Goal: Task Accomplishment & Management: Use online tool/utility

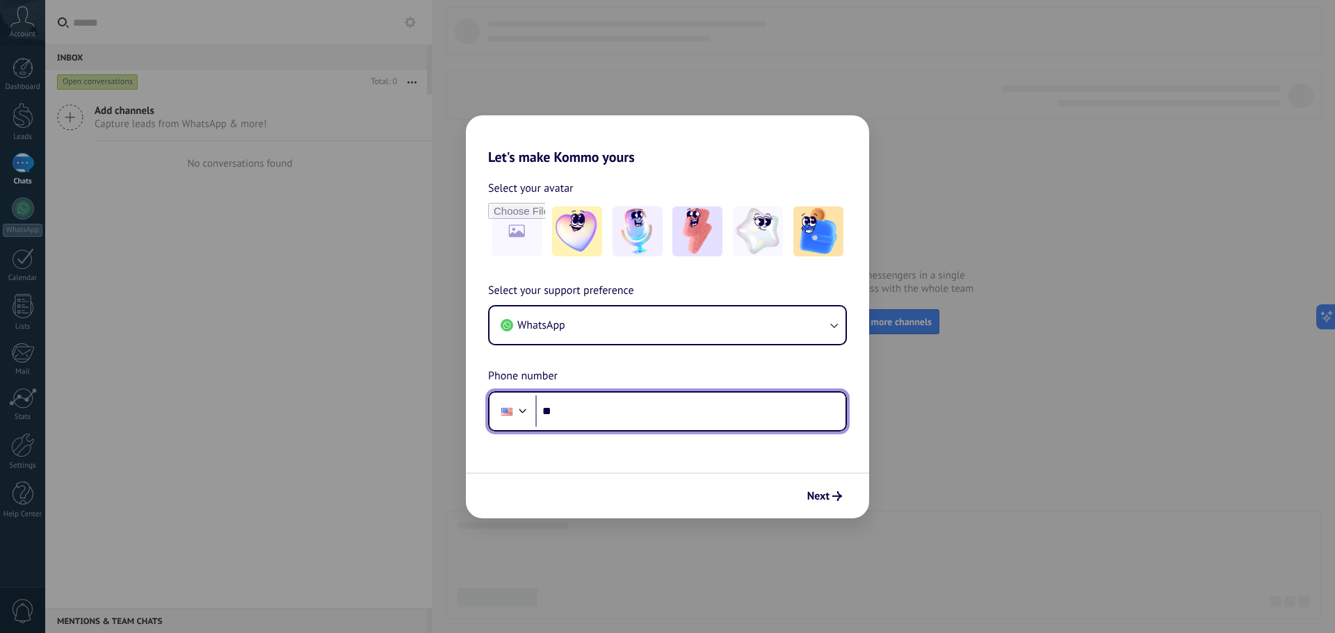
click at [607, 417] on input "**" at bounding box center [690, 412] width 310 height 32
type input "**********"
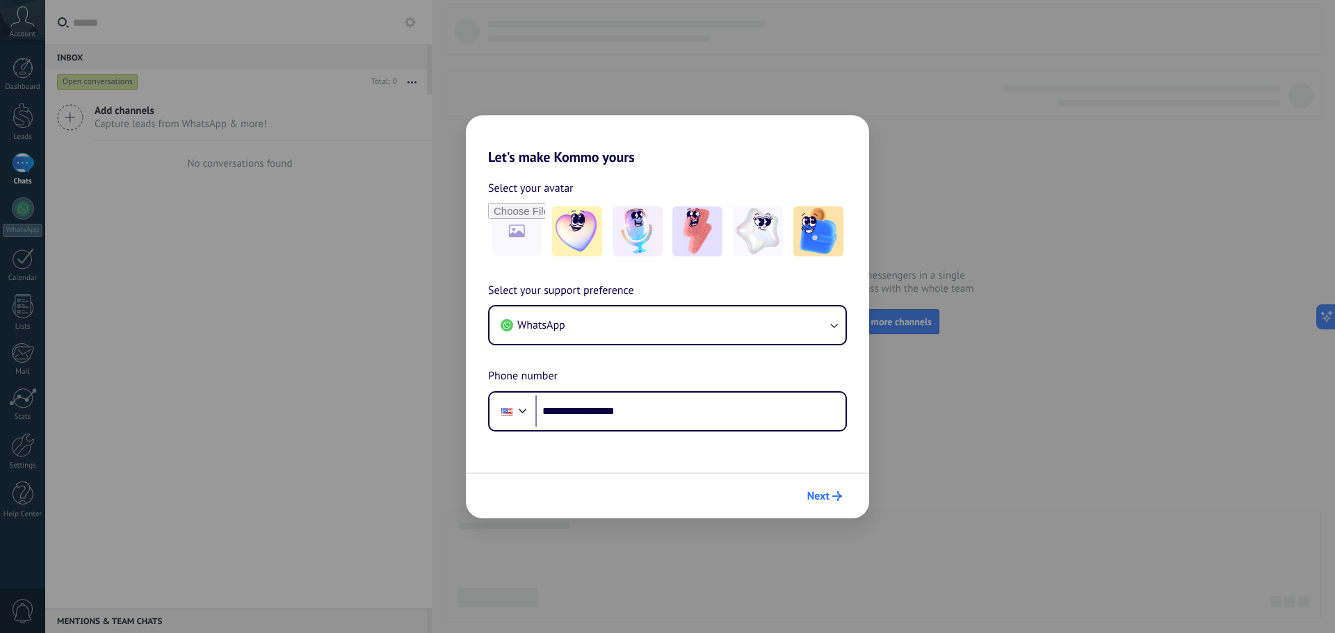
click at [833, 491] on button "Next" at bounding box center [824, 497] width 47 height 24
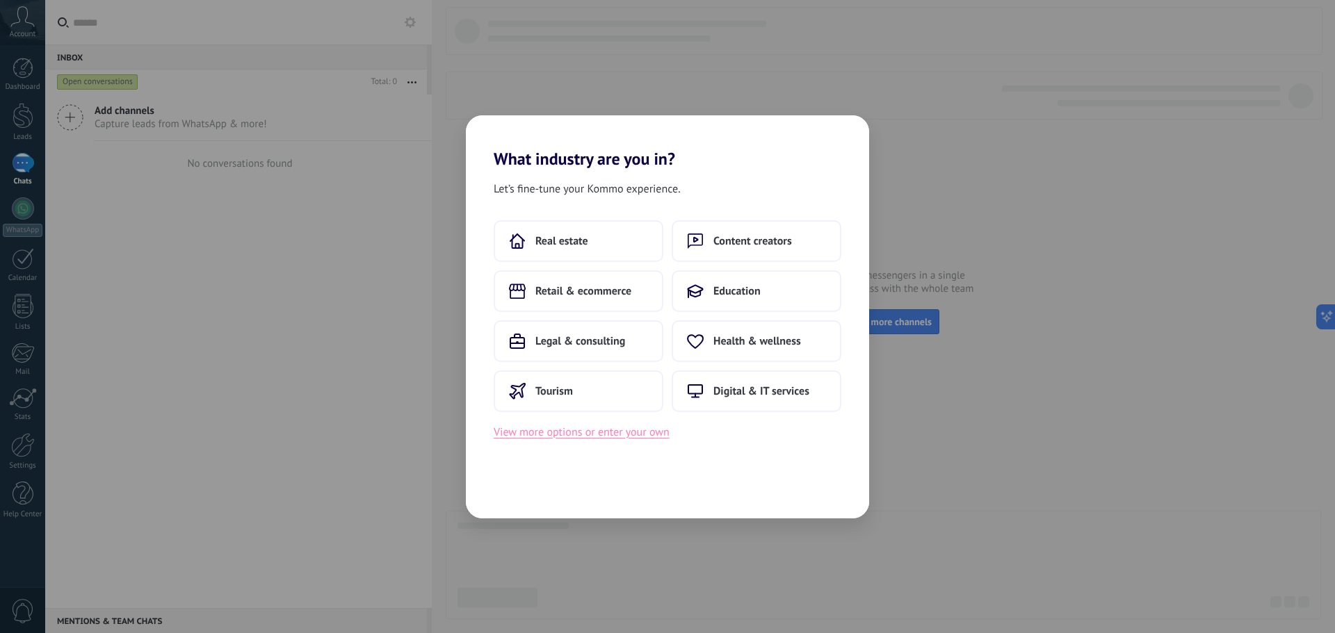
click at [586, 440] on button "View more options or enter your own" at bounding box center [582, 432] width 176 height 18
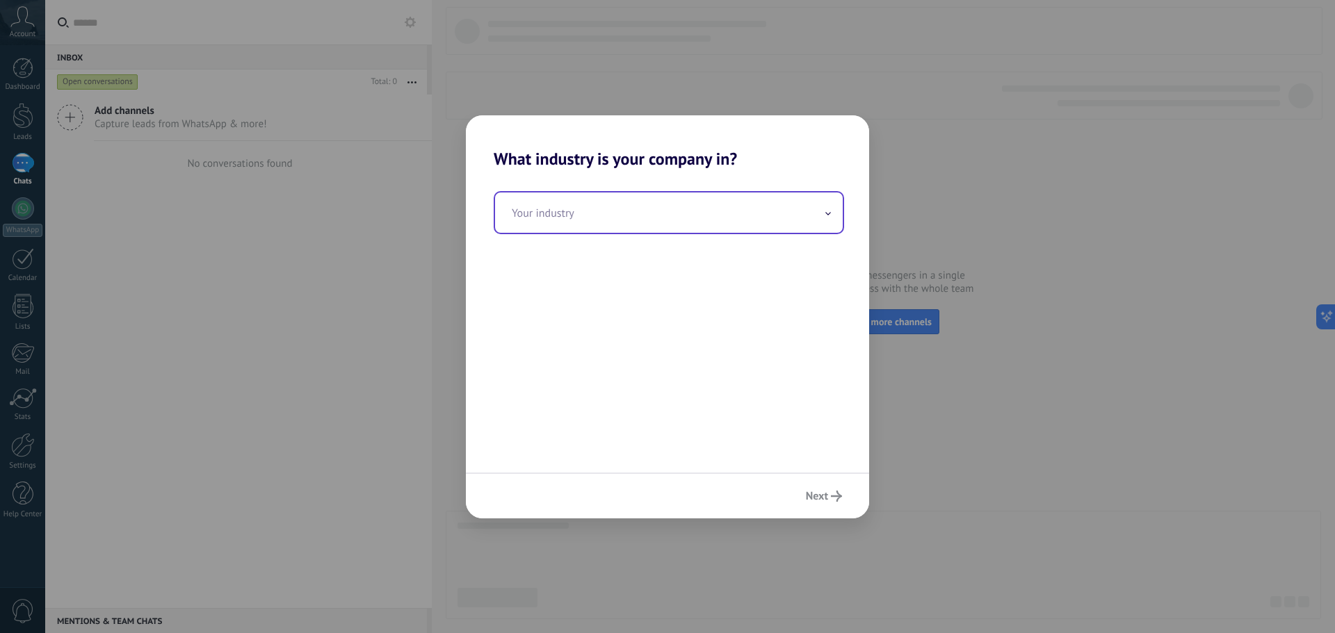
click at [580, 222] on input "text" at bounding box center [669, 213] width 348 height 40
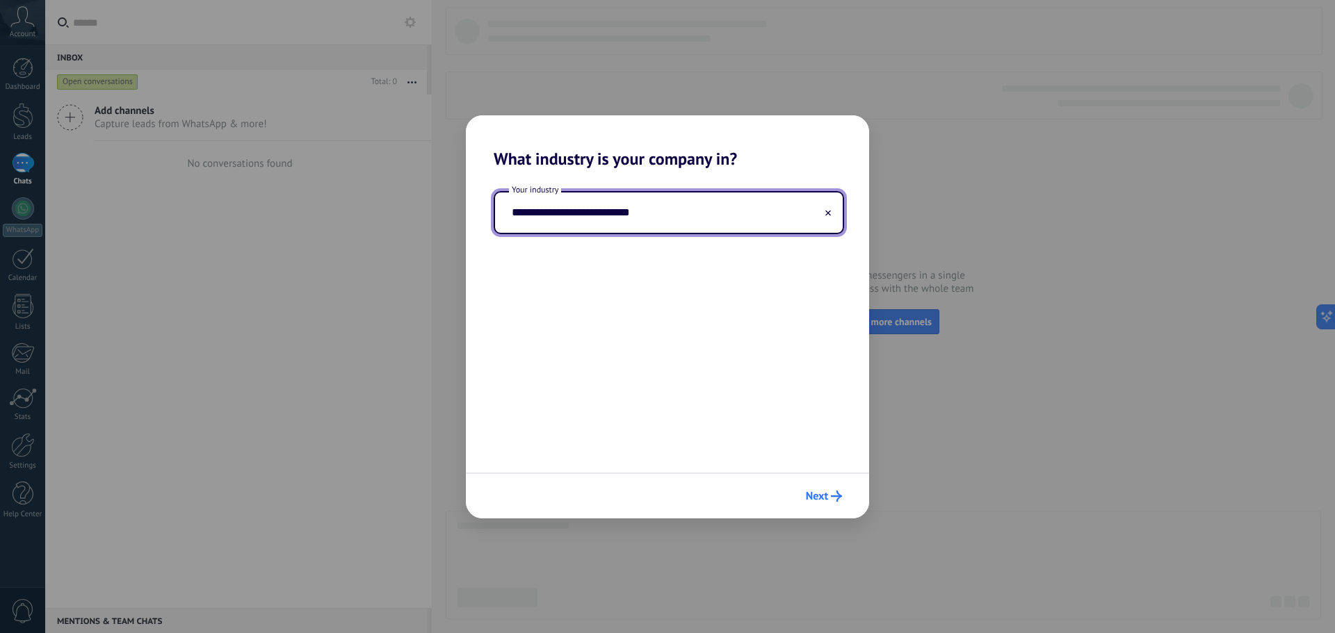
type input "**********"
click at [825, 500] on span "Next" at bounding box center [817, 497] width 22 height 10
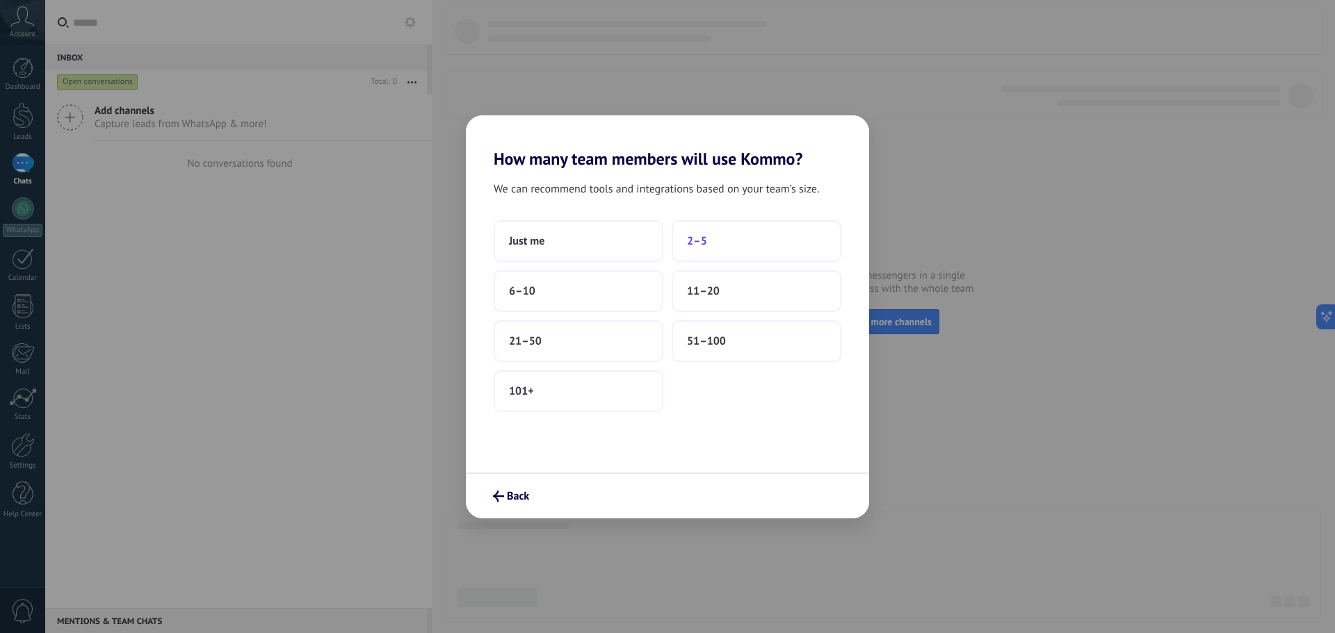
click at [695, 232] on button "2–5" at bounding box center [757, 241] width 170 height 42
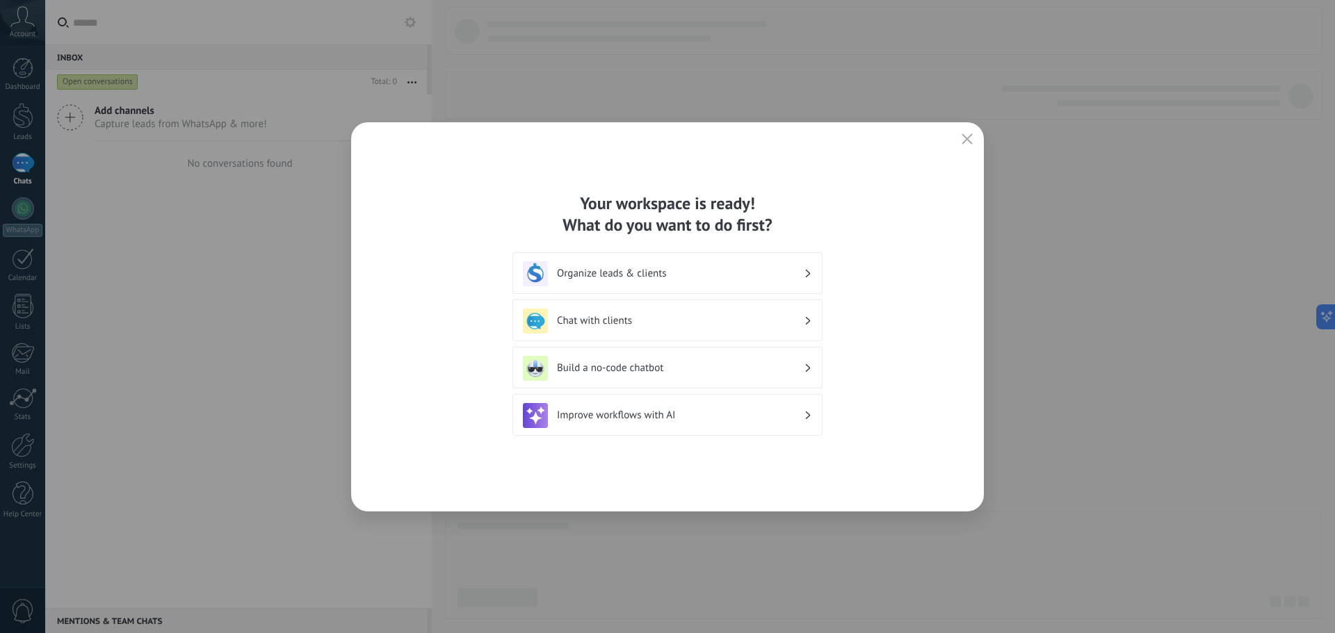
click at [640, 321] on h3 "Chat with clients" at bounding box center [680, 320] width 247 height 13
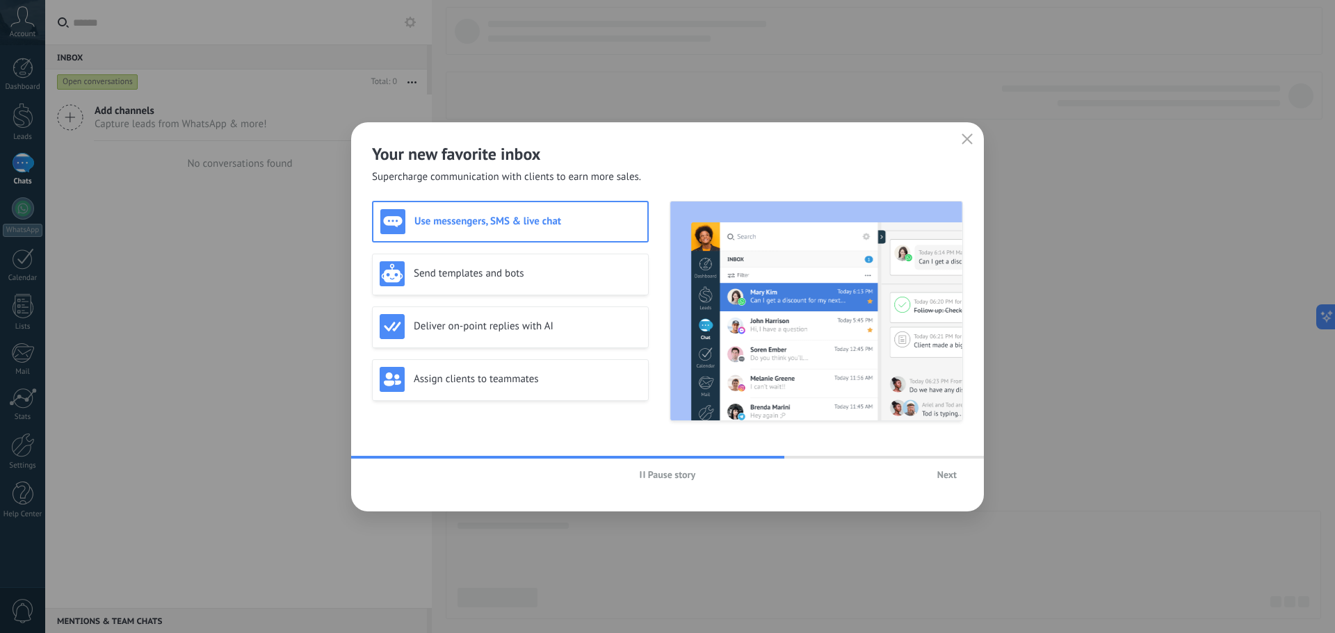
click at [944, 476] on span "Next" at bounding box center [946, 475] width 19 height 10
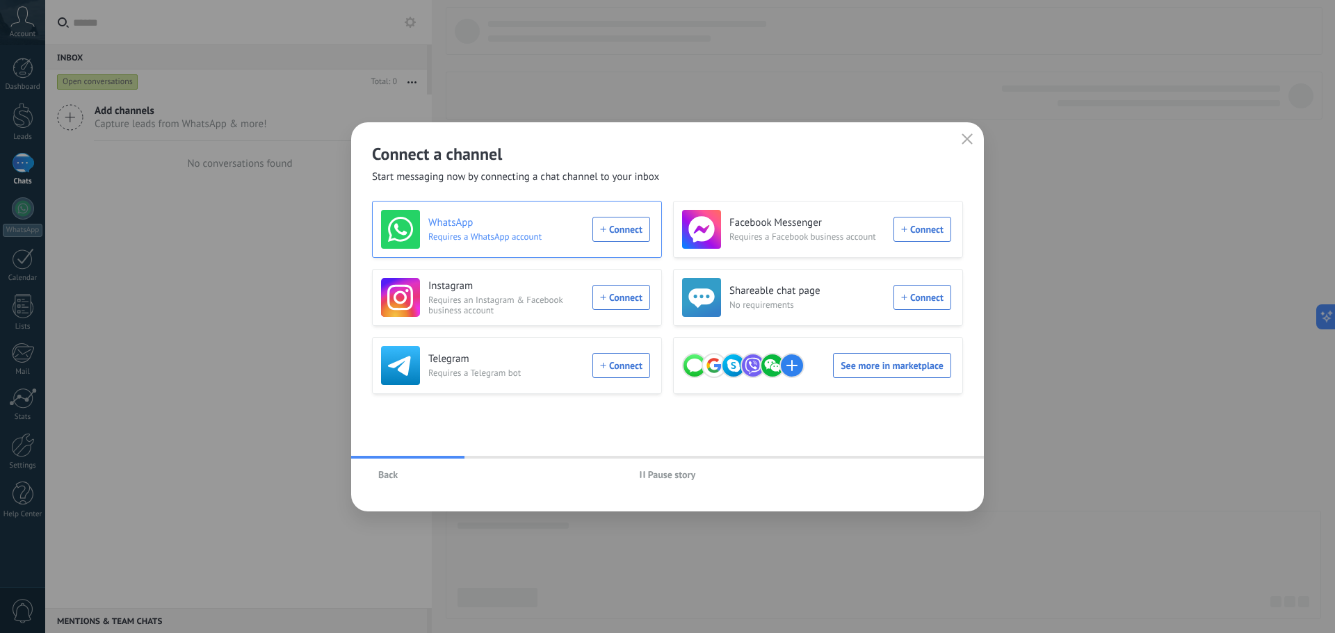
click at [618, 229] on div "WhatsApp Requires a WhatsApp account Connect" at bounding box center [515, 229] width 269 height 39
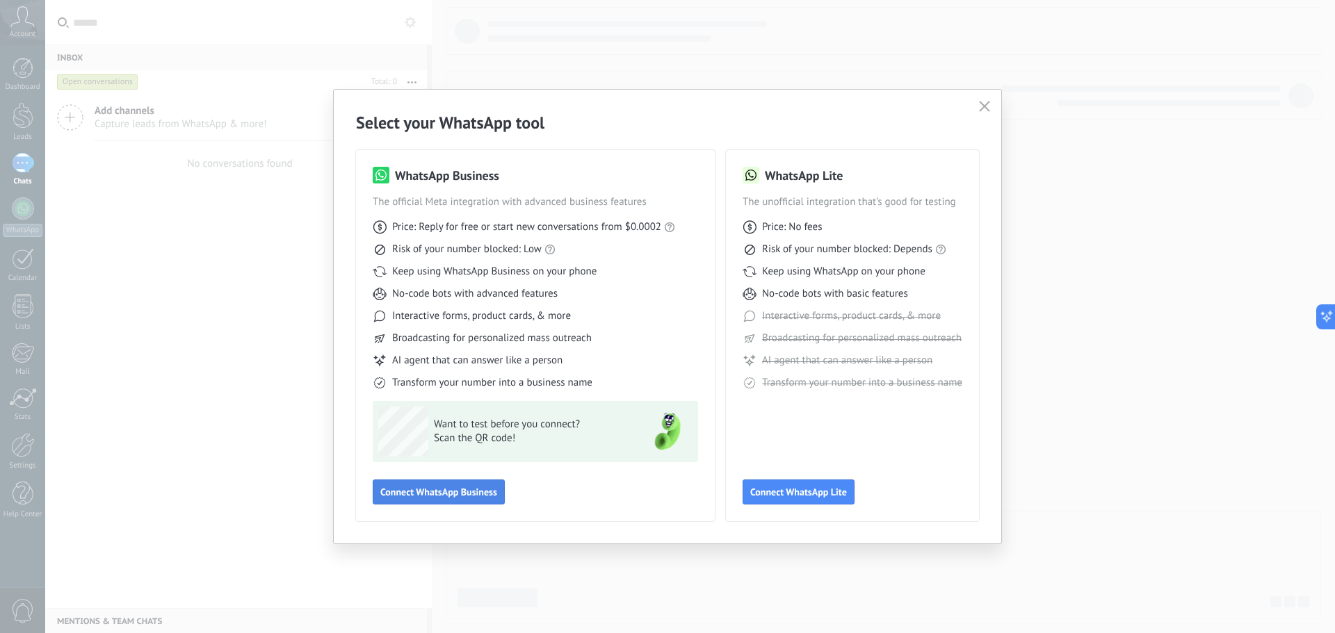
click at [486, 497] on span "Connect WhatsApp Business" at bounding box center [438, 492] width 117 height 10
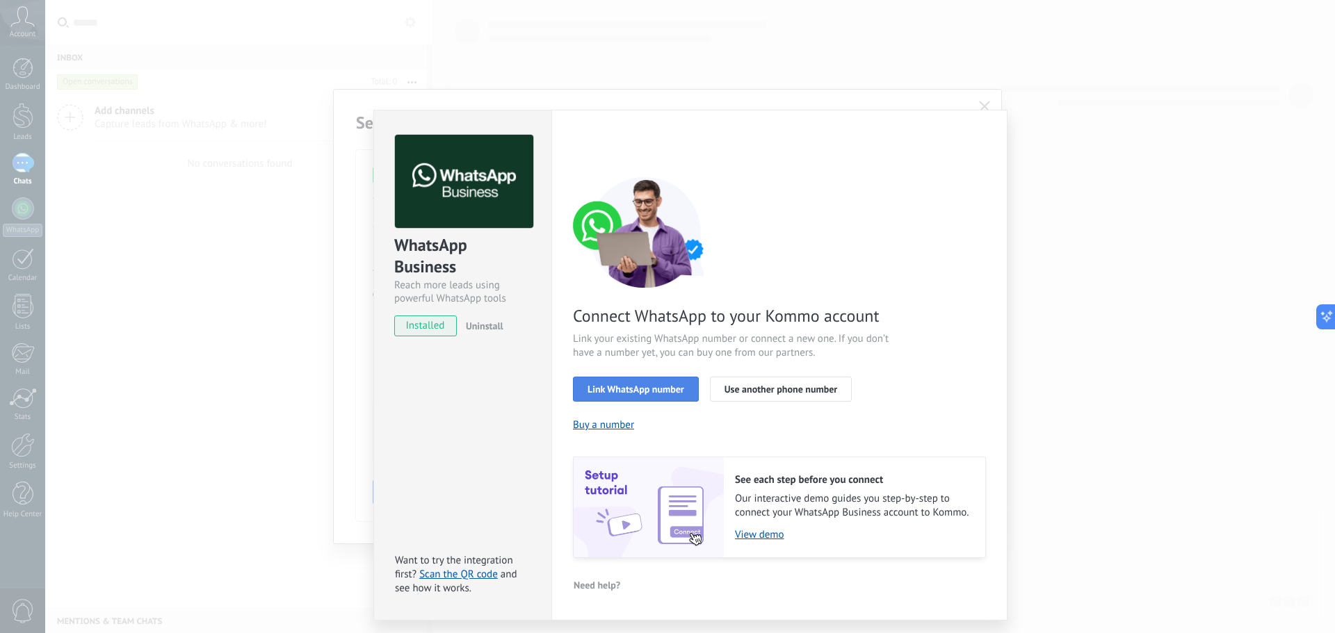
click at [649, 396] on button "Link WhatsApp number" at bounding box center [636, 389] width 126 height 25
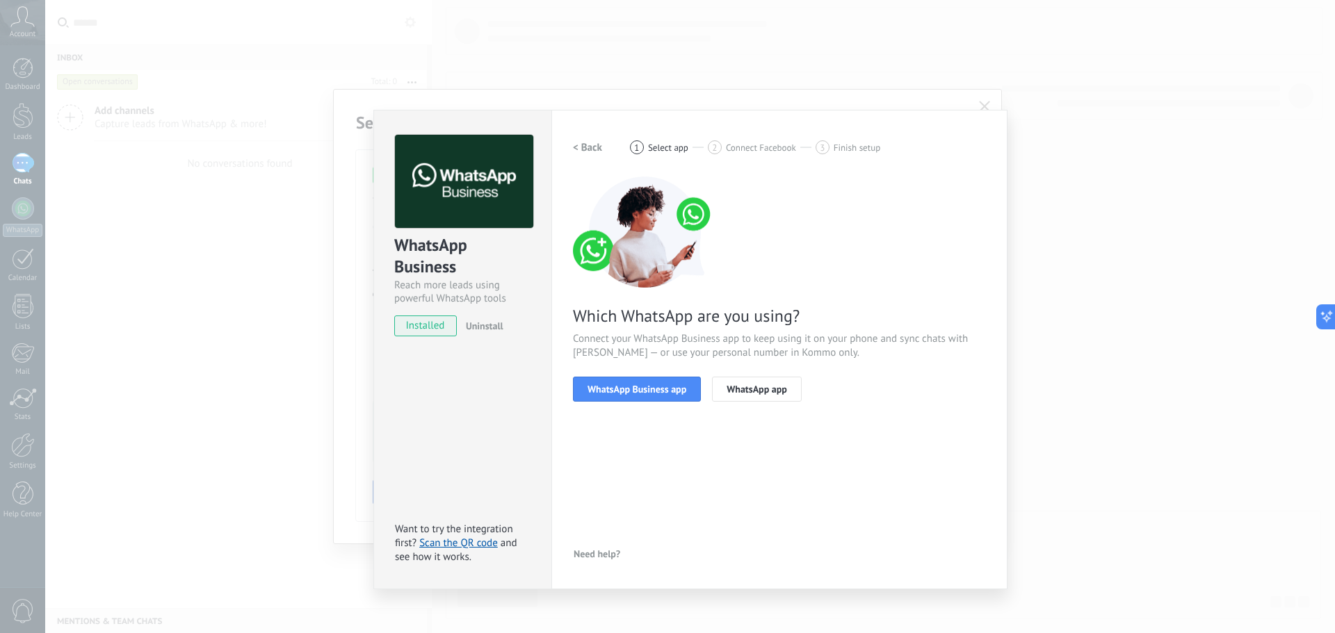
click at [649, 396] on button "WhatsApp Business app" at bounding box center [637, 389] width 128 height 25
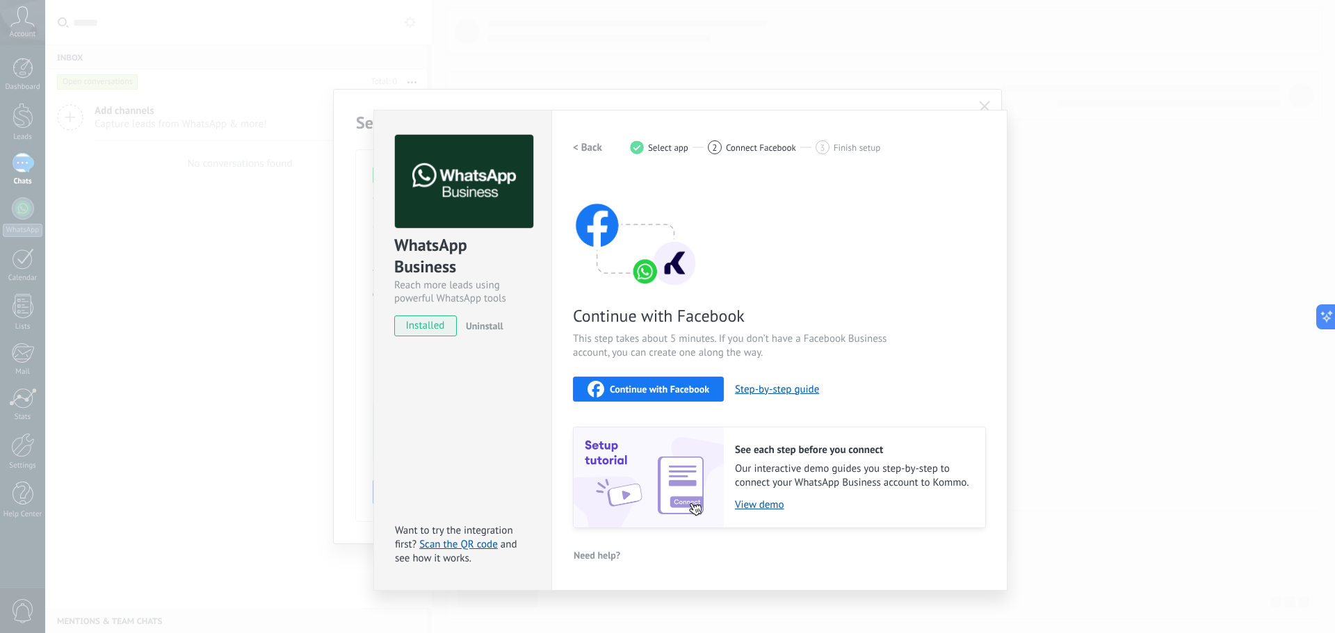
click at [649, 396] on div "Continue with Facebook" at bounding box center [649, 389] width 122 height 17
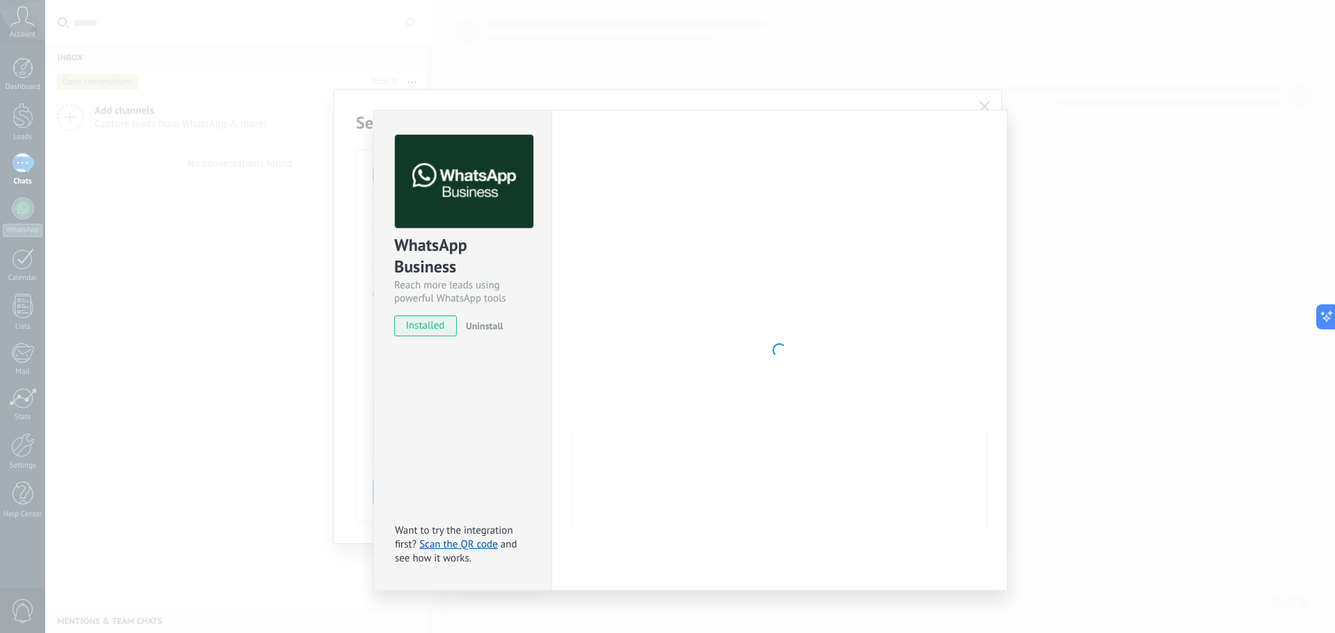
click at [426, 324] on span "installed" at bounding box center [425, 326] width 61 height 21
click at [463, 545] on link "Scan the QR code" at bounding box center [458, 544] width 79 height 13
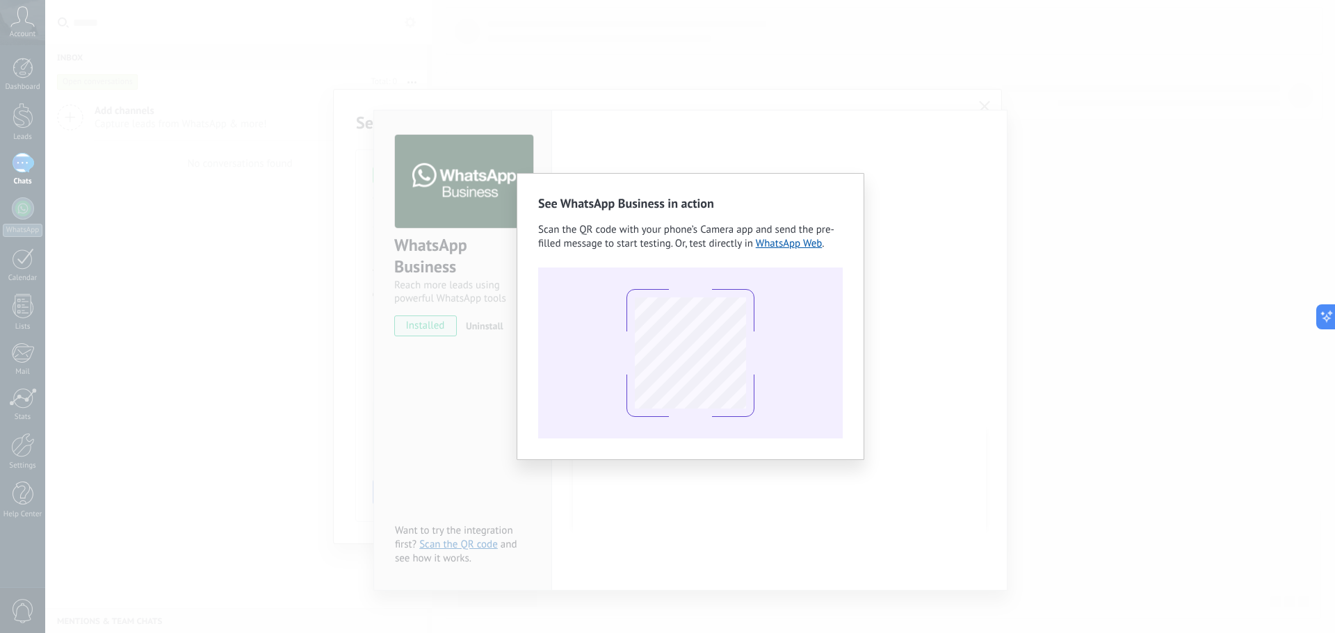
click at [800, 250] on div "Scan the QR code with your phone’s Camera app and send the pre-filled message t…" at bounding box center [690, 237] width 305 height 28
click at [800, 244] on link "WhatsApp Web" at bounding box center [789, 243] width 67 height 13
click at [493, 372] on div "See WhatsApp Business in action Scan the QR code with your phone’s Camera app a…" at bounding box center [690, 316] width 1290 height 633
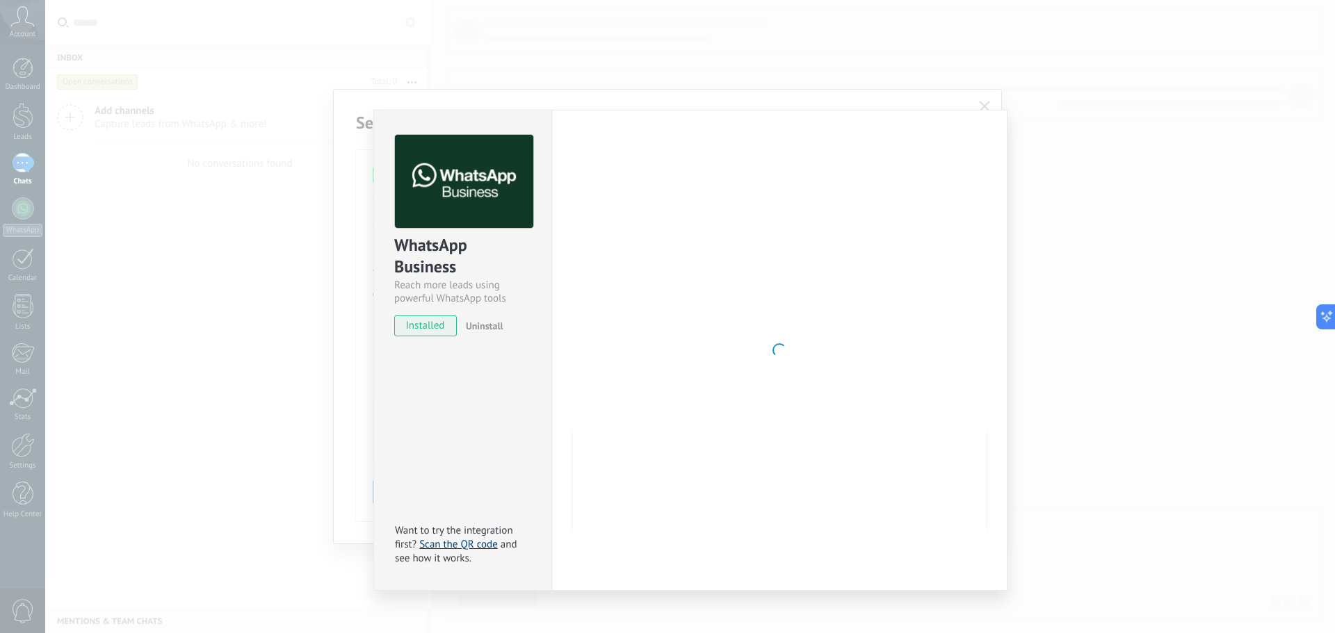
click at [448, 540] on link "Scan the QR code" at bounding box center [458, 544] width 79 height 13
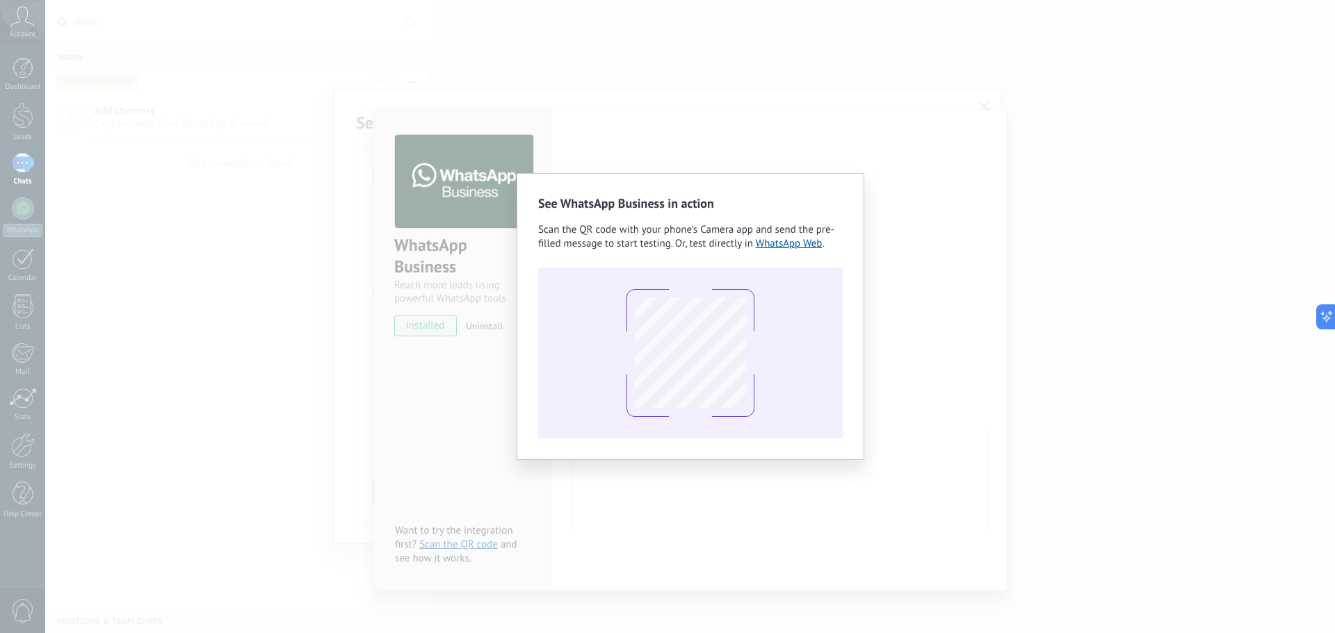
click at [479, 403] on div "See WhatsApp Business in action Scan the QR code with your phone’s Camera app a…" at bounding box center [690, 316] width 1290 height 633
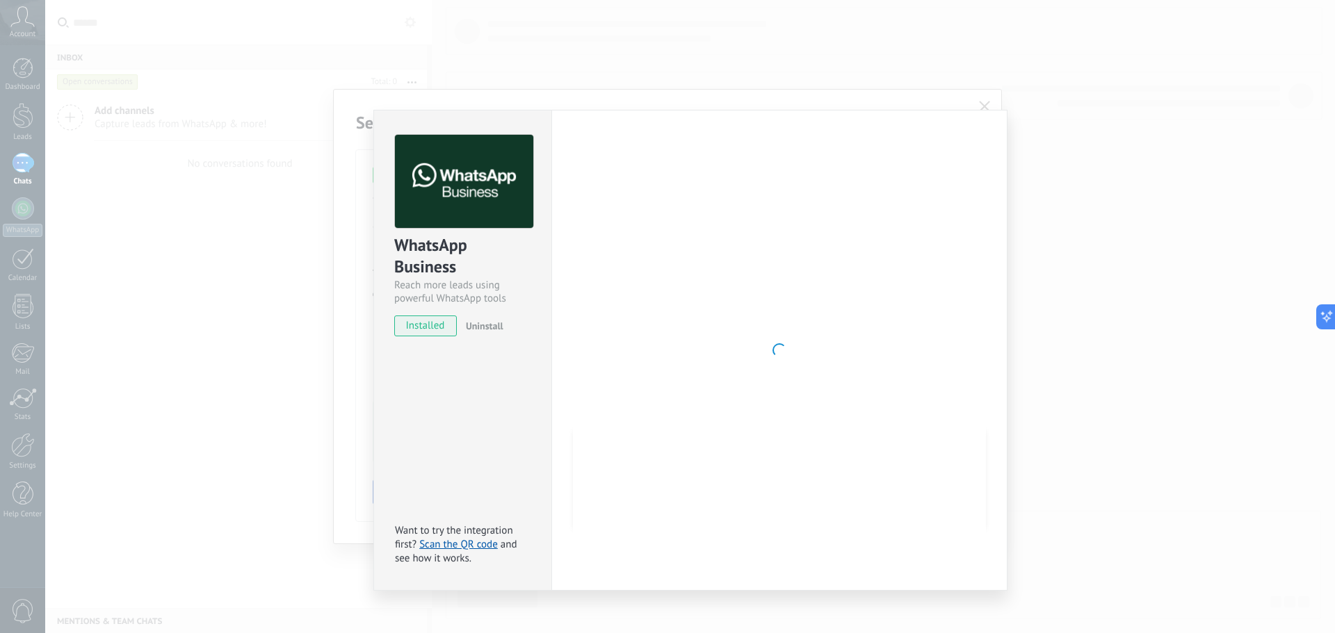
click at [441, 329] on span "installed" at bounding box center [425, 326] width 61 height 21
click at [490, 328] on span "Uninstall" at bounding box center [485, 326] width 38 height 13
click at [485, 127] on div "WhatsApp Business Reach more leads using powerful WhatsApp tools installed Unin…" at bounding box center [462, 229] width 177 height 237
click at [464, 191] on img at bounding box center [464, 182] width 138 height 94
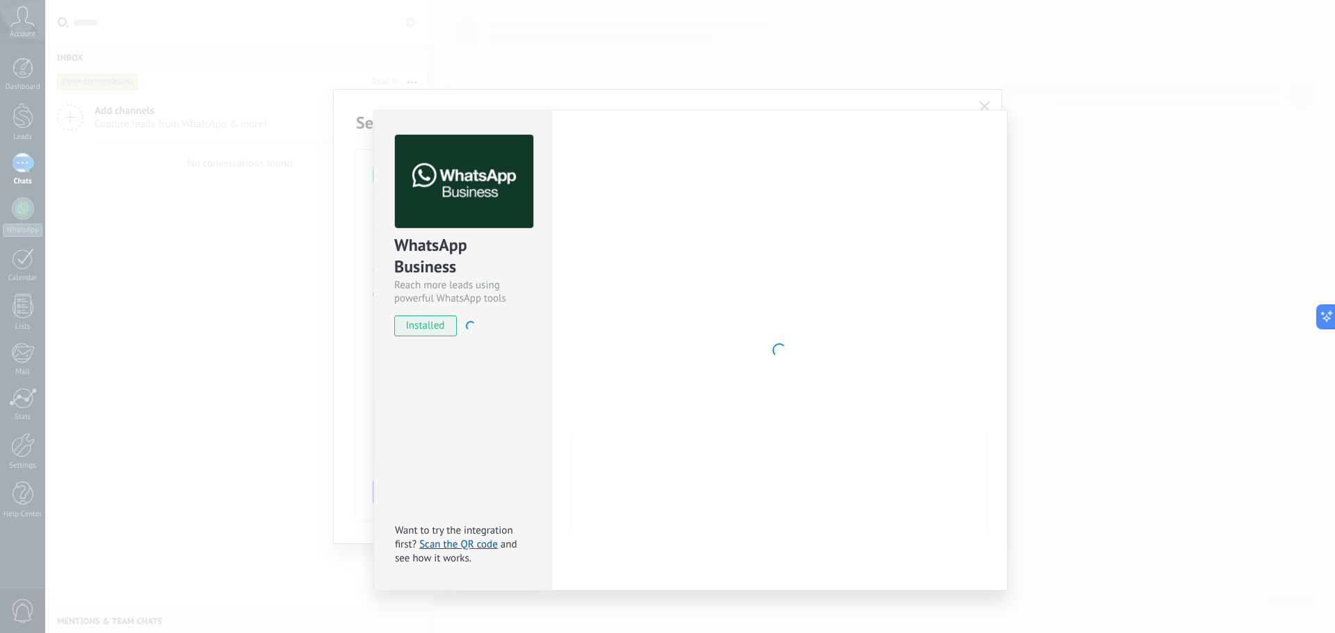
click at [464, 191] on img at bounding box center [464, 182] width 138 height 94
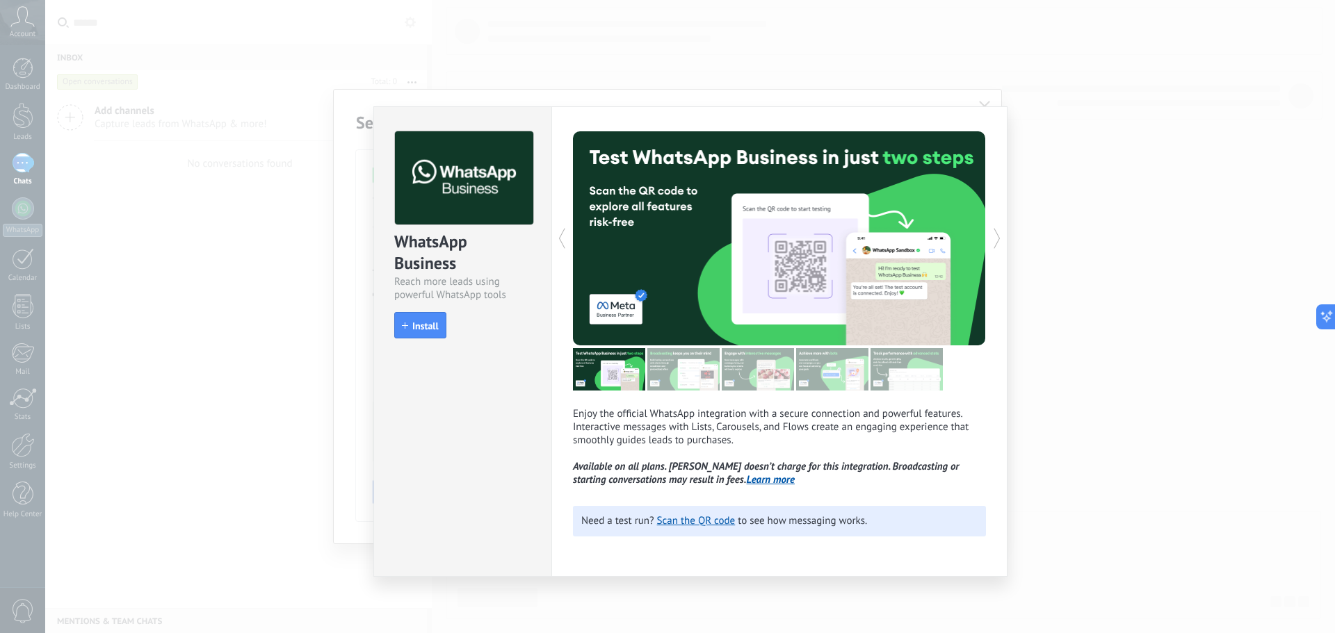
click at [462, 203] on img at bounding box center [464, 178] width 138 height 94
click at [439, 324] on button "Install" at bounding box center [420, 325] width 52 height 26
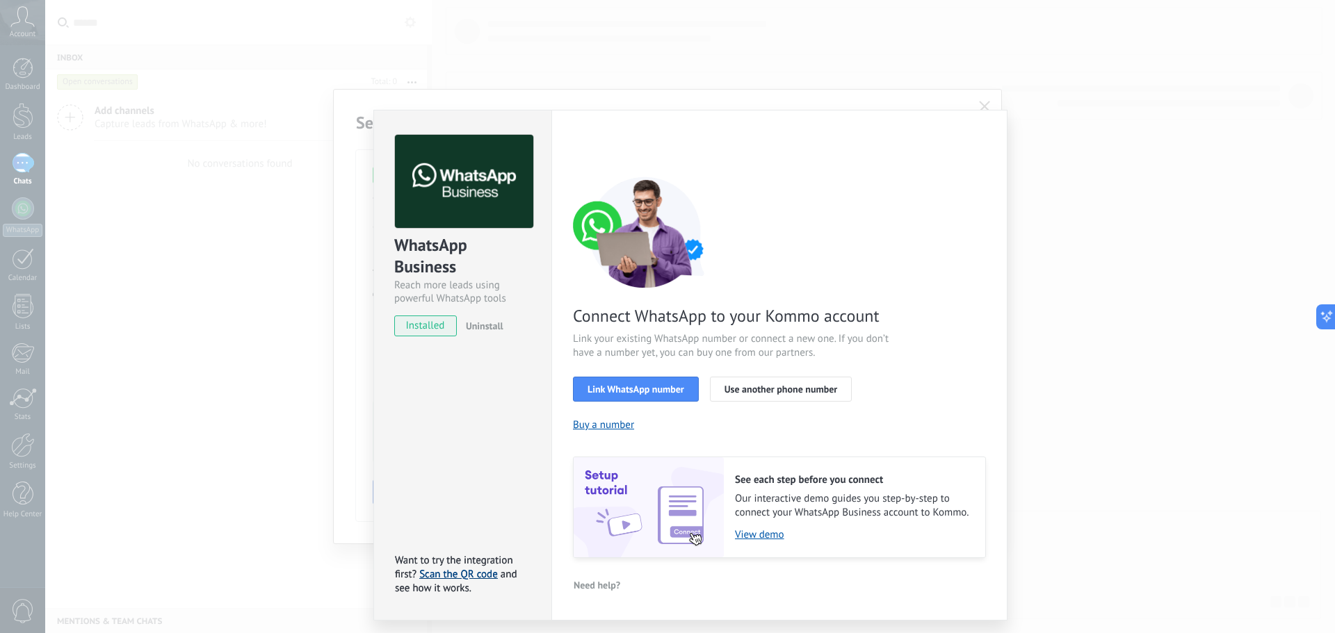
click at [477, 483] on div "WhatsApp Business Reach more leads using powerful WhatsApp tools installed Unin…" at bounding box center [462, 365] width 178 height 511
click at [663, 394] on span "Link WhatsApp number" at bounding box center [636, 390] width 97 height 10
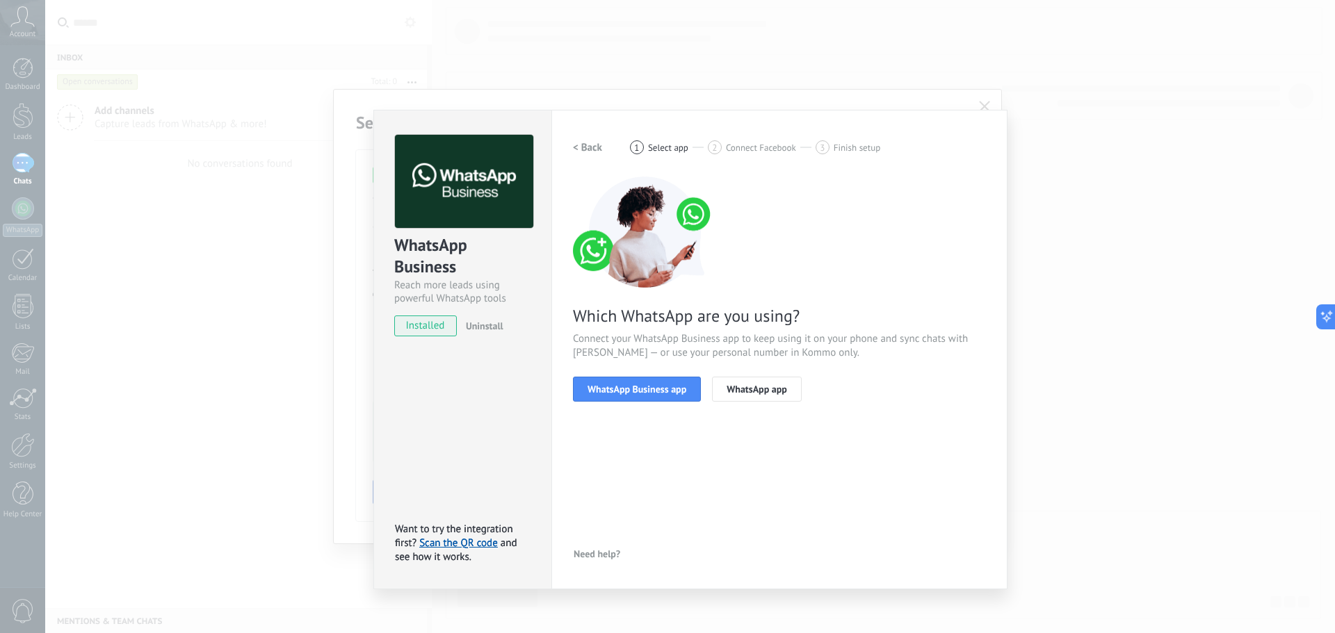
click at [663, 394] on span "WhatsApp Business app" at bounding box center [637, 390] width 99 height 10
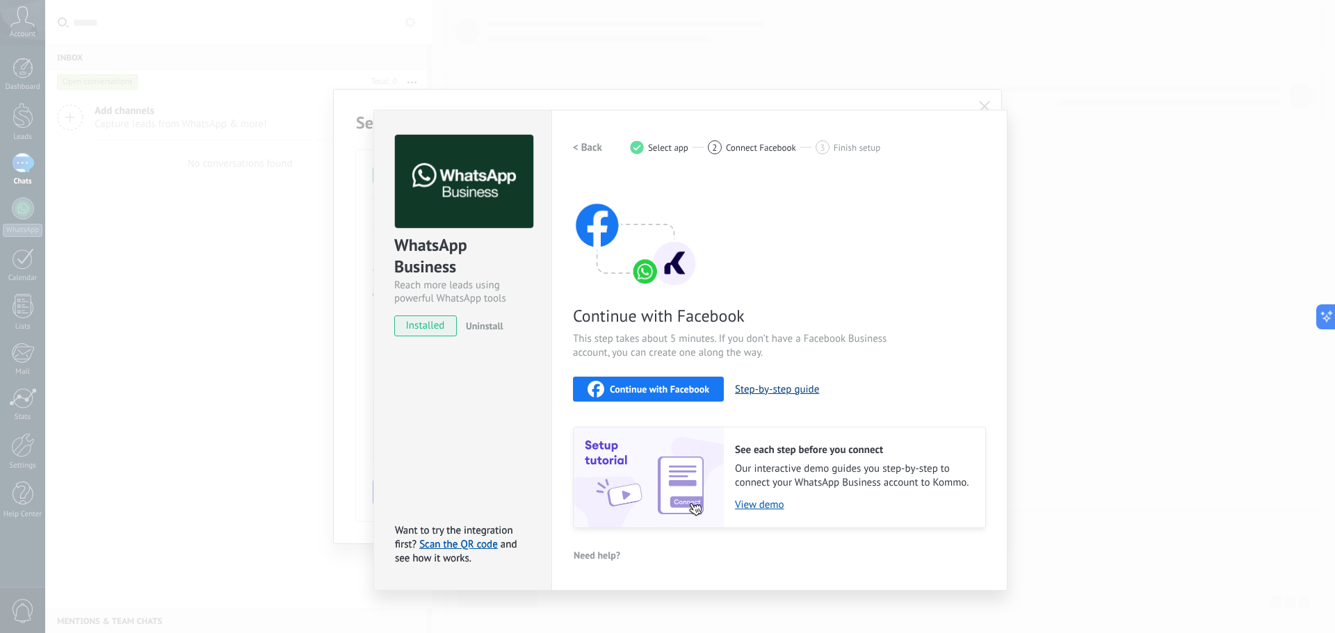
click at [789, 392] on button "Step-by-step guide" at bounding box center [777, 389] width 84 height 13
click at [691, 385] on span "Continue with Facebook" at bounding box center [659, 390] width 99 height 10
